Goal: Find specific page/section: Find specific page/section

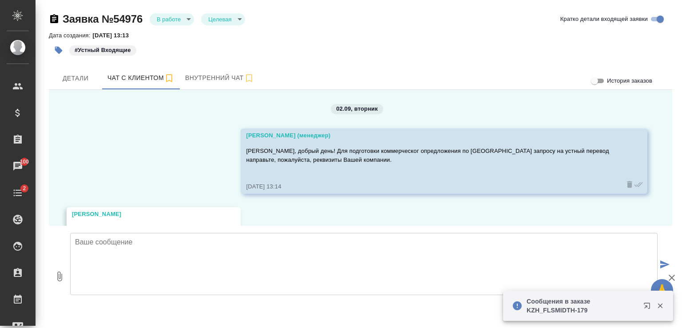
scroll to position [766, 0]
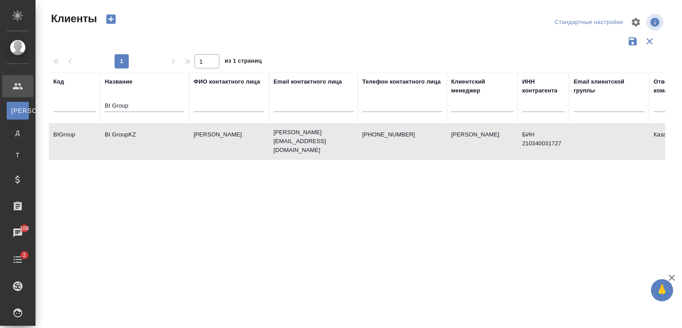
select select "RU"
